Goal: Find specific page/section: Find specific page/section

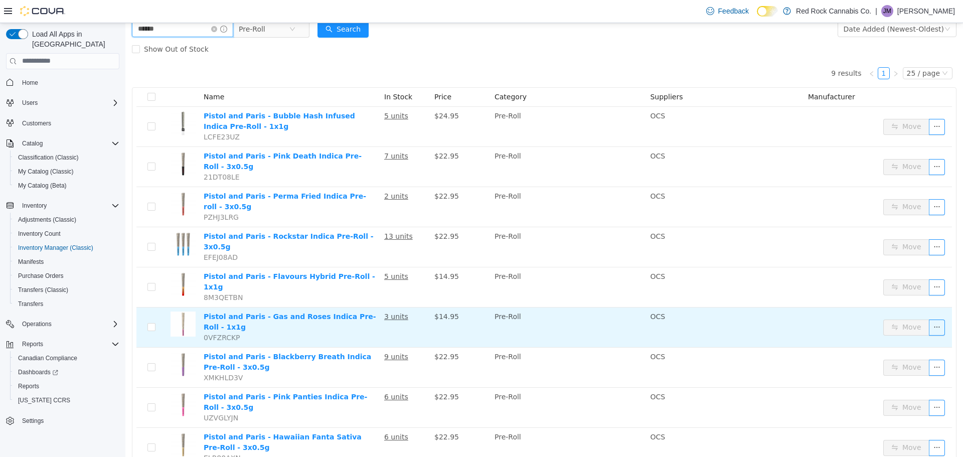
scroll to position [60, 0]
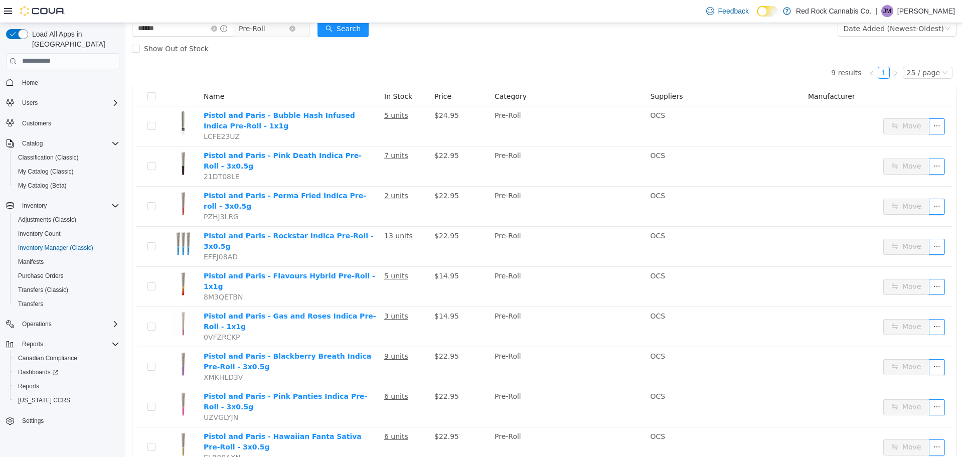
click at [264, 31] on span "Pre-Roll" at bounding box center [252, 28] width 27 height 15
click at [427, 69] on div "9 results 1 25 / page Name In Stock Price Category Suppliers Manufacturer Pisto…" at bounding box center [544, 262] width 825 height 409
click at [929, 73] on div "25 / page" at bounding box center [923, 72] width 33 height 11
click at [921, 138] on li "50 / page" at bounding box center [923, 137] width 49 height 16
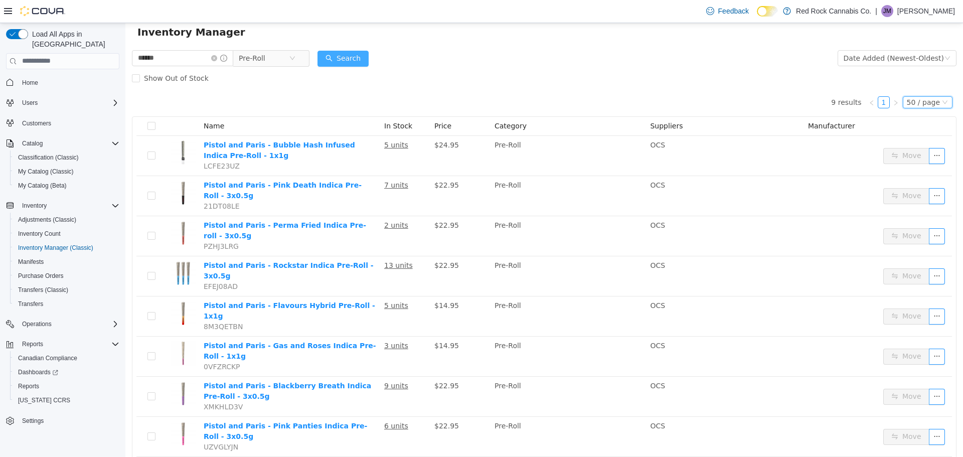
scroll to position [0, 0]
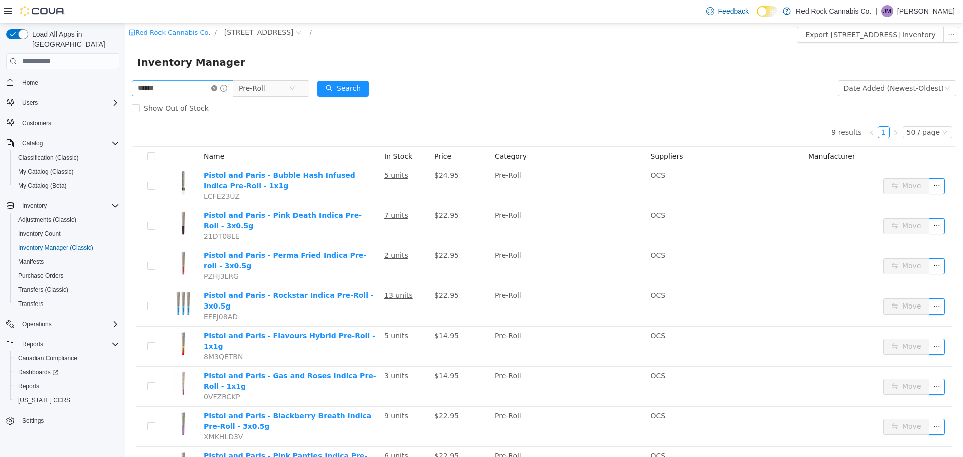
click at [217, 89] on icon "icon: close-circle" at bounding box center [214, 88] width 6 height 6
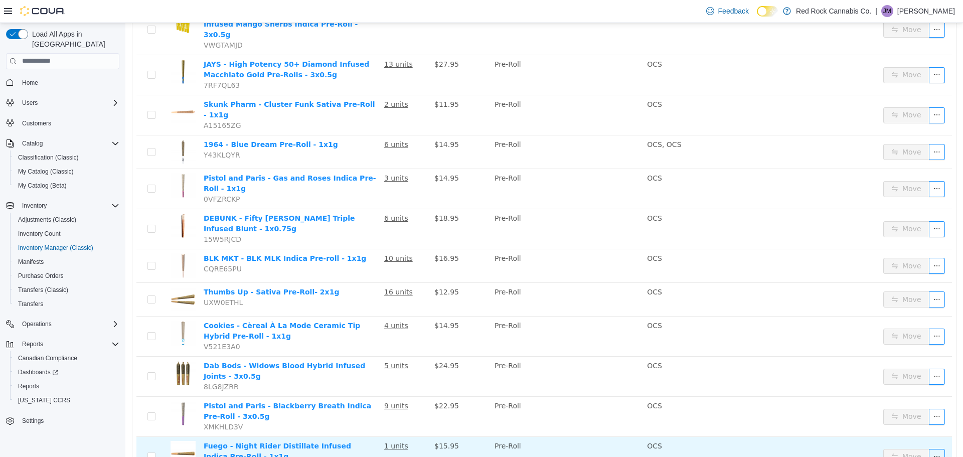
scroll to position [1555, 0]
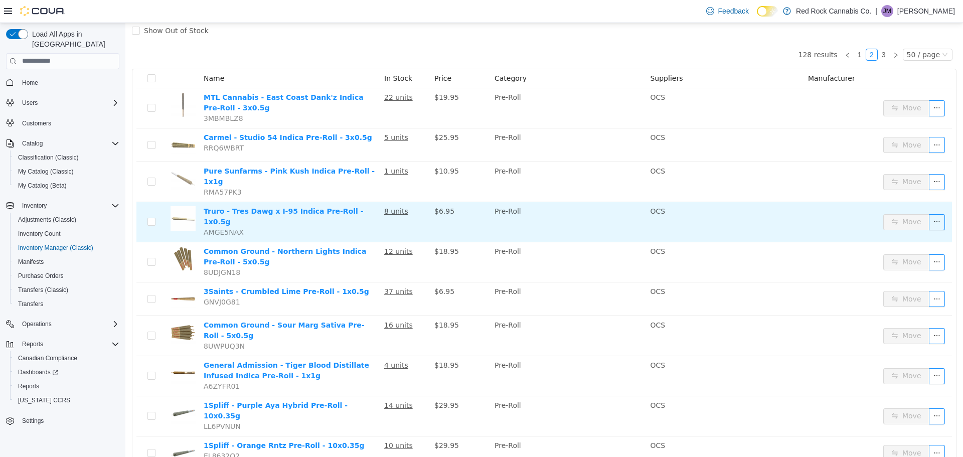
scroll to position [74, 0]
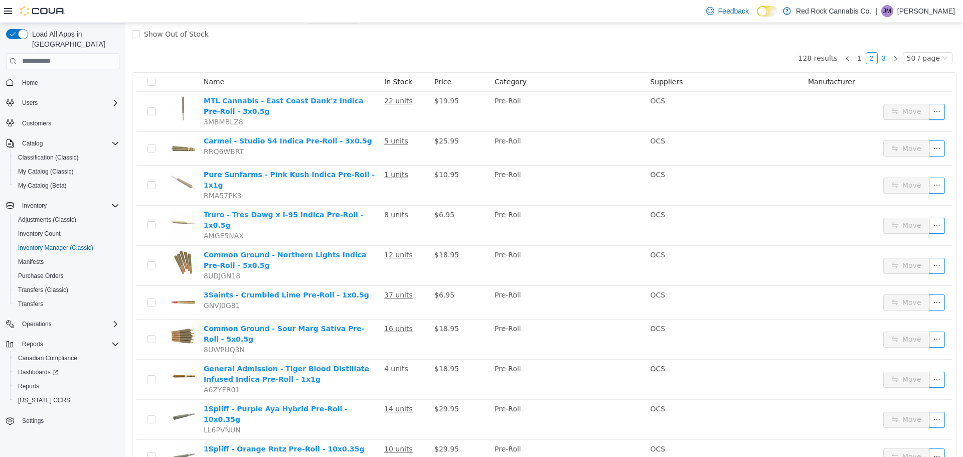
click at [880, 59] on link "3" at bounding box center [883, 57] width 11 height 11
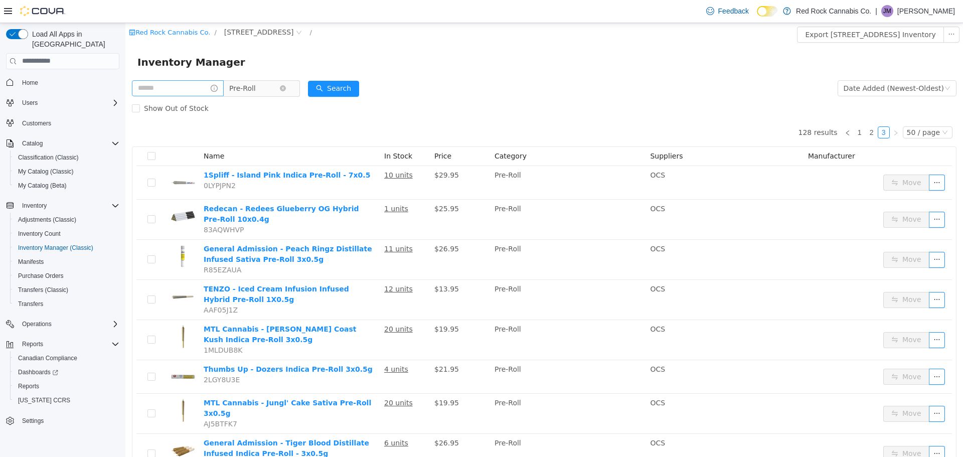
click at [241, 90] on span "Pre-Roll" at bounding box center [242, 87] width 27 height 15
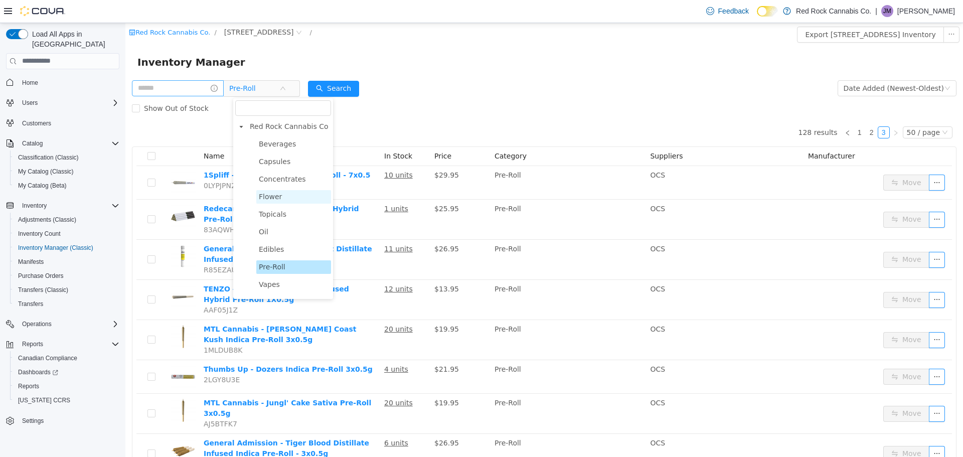
click at [271, 195] on span "Flower" at bounding box center [270, 196] width 23 height 8
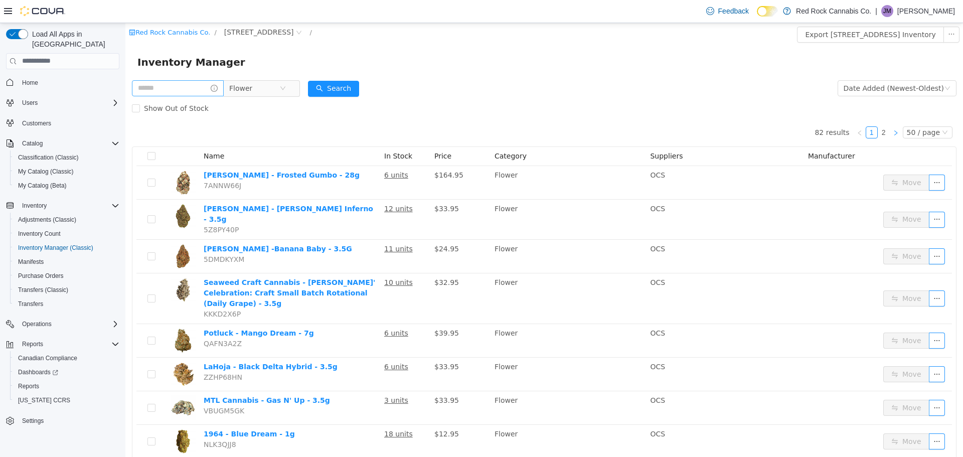
click at [893, 132] on icon "icon: right" at bounding box center [896, 132] width 6 height 6
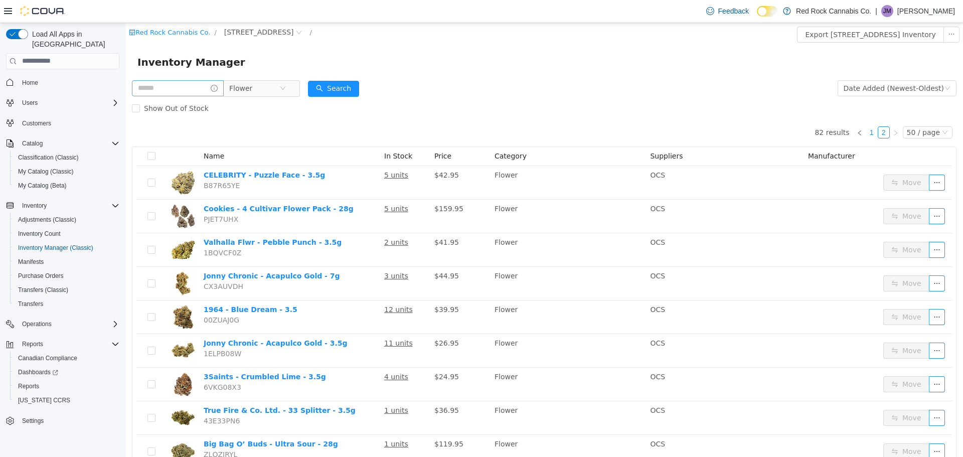
click at [870, 131] on link "1" at bounding box center [871, 131] width 11 height 11
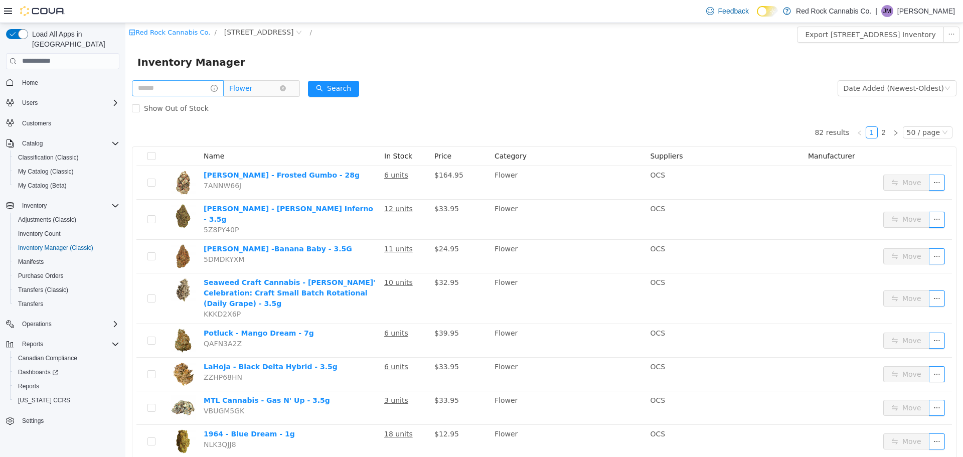
click at [270, 85] on span "Flower" at bounding box center [254, 87] width 50 height 15
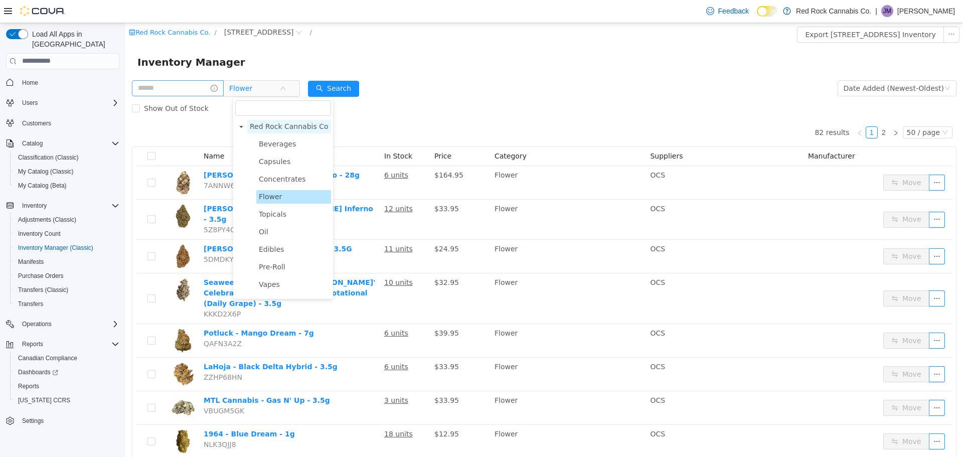
click at [267, 126] on span "Red Rock Cannabis Co" at bounding box center [289, 126] width 79 height 8
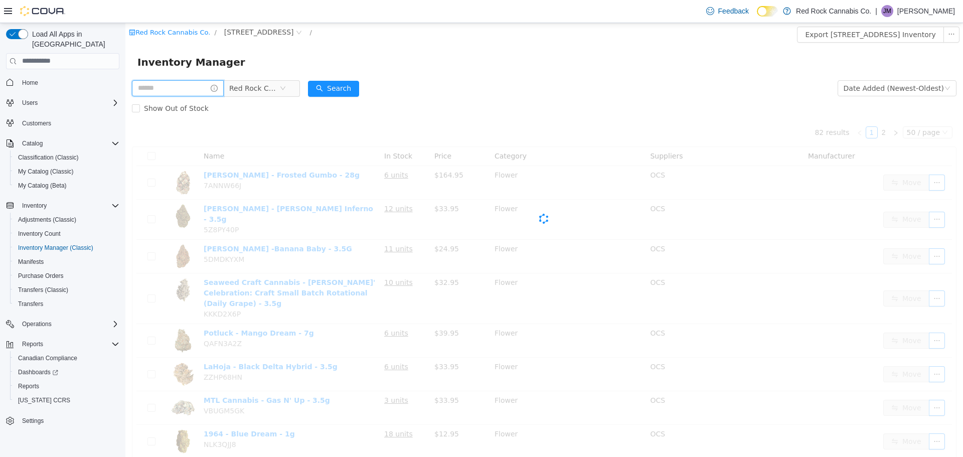
click at [174, 90] on input "text" at bounding box center [178, 88] width 92 height 16
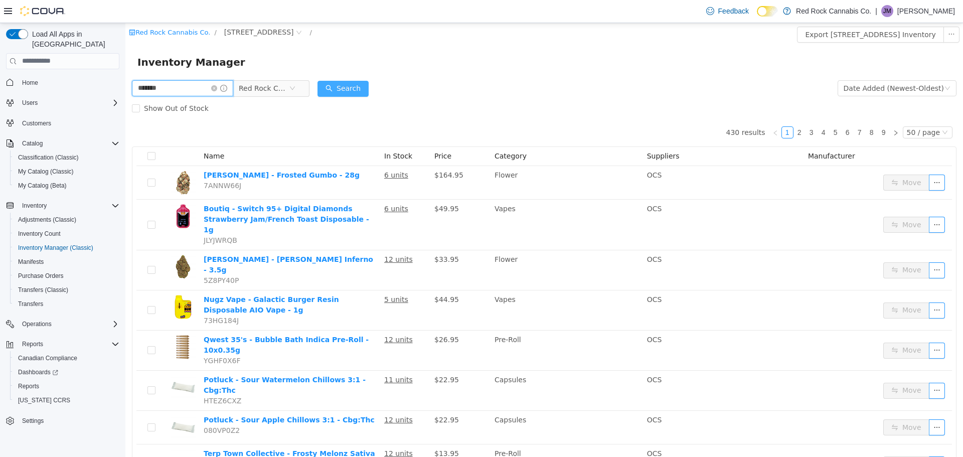
type input "*******"
click at [340, 84] on button "Search" at bounding box center [342, 88] width 51 height 16
